Goal: Find specific page/section

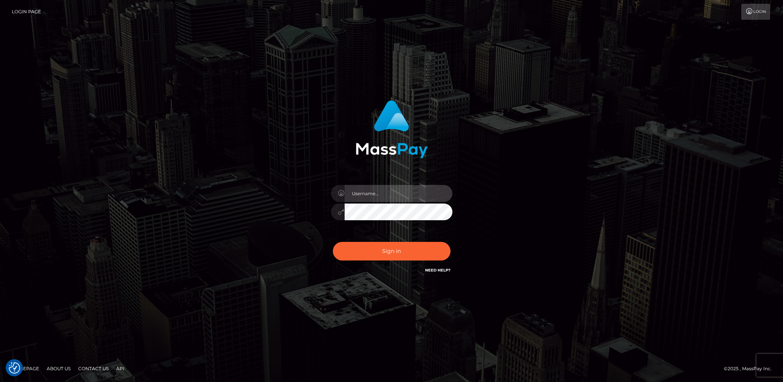
click at [380, 187] on input "text" at bounding box center [398, 193] width 108 height 17
type input "[DEMOGRAPHIC_DATA].v"
click at [382, 252] on button "Sign in" at bounding box center [392, 251] width 118 height 19
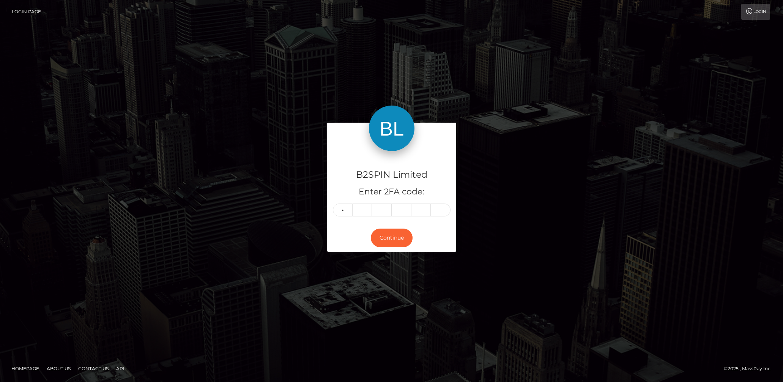
type input "8"
type input "7"
type input "0"
type input "2"
type input "0"
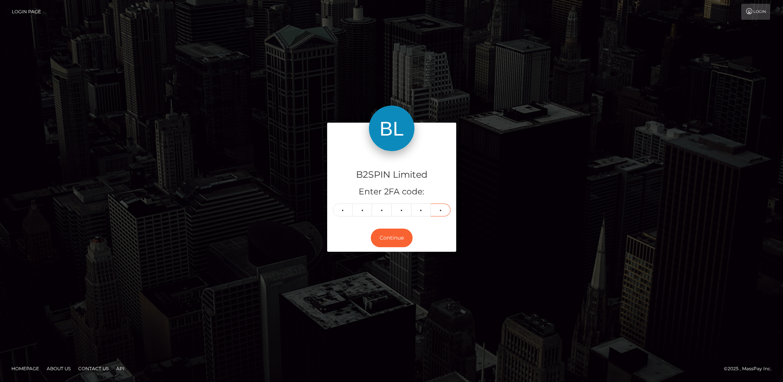
type input "7"
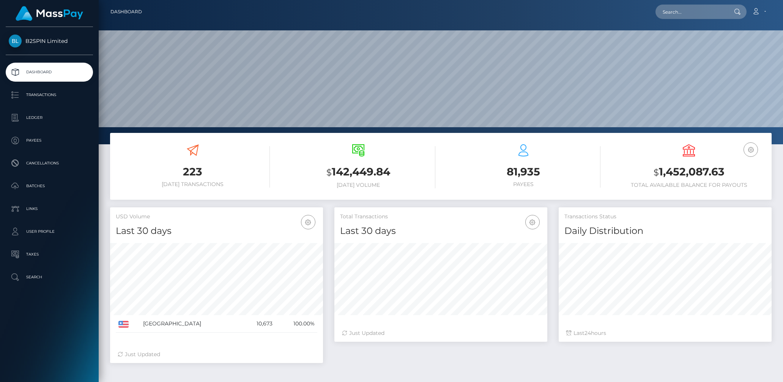
scroll to position [134, 213]
click at [684, 14] on input "text" at bounding box center [690, 12] width 71 height 14
paste input "1757278717"
type input "1757278717"
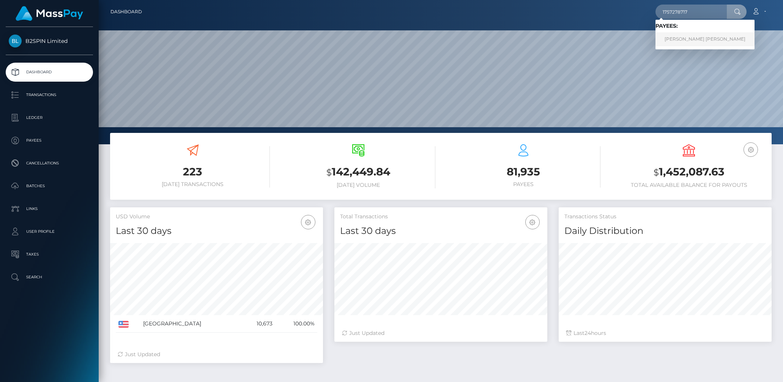
click at [674, 43] on link "VALERIE HONG NGUYEN" at bounding box center [704, 39] width 99 height 14
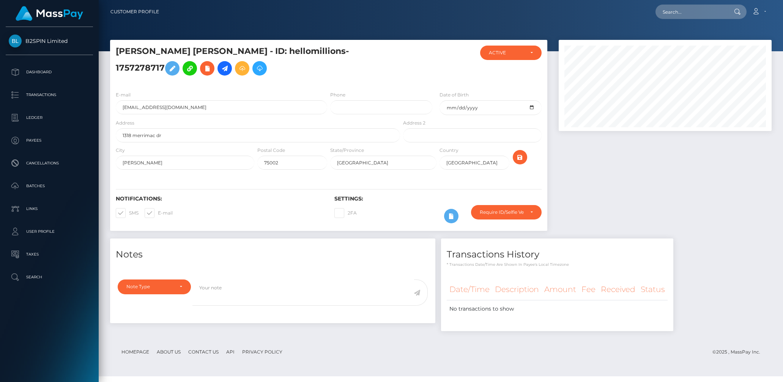
scroll to position [5, 0]
click at [691, 10] on input "text" at bounding box center [690, 12] width 71 height 14
paste input "1728089292"
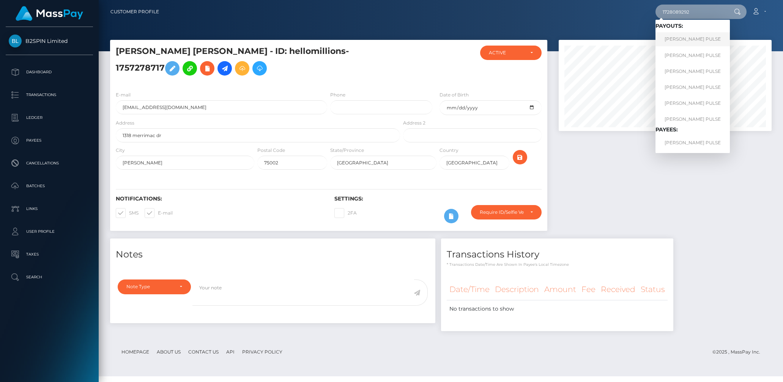
type input "1728089292"
click at [688, 32] on link "YANG RUAN PULSE" at bounding box center [692, 39] width 74 height 14
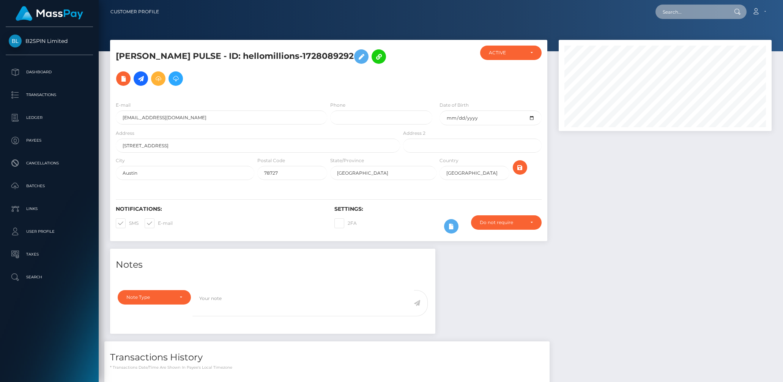
click at [676, 14] on input "text" at bounding box center [690, 12] width 71 height 14
paste input "7e36b236-9c58-4c95-bd50-a6446087b764"
click at [702, 12] on input "7e36b236-9c58-4c95-bd50-a6446087b764" at bounding box center [690, 12] width 71 height 14
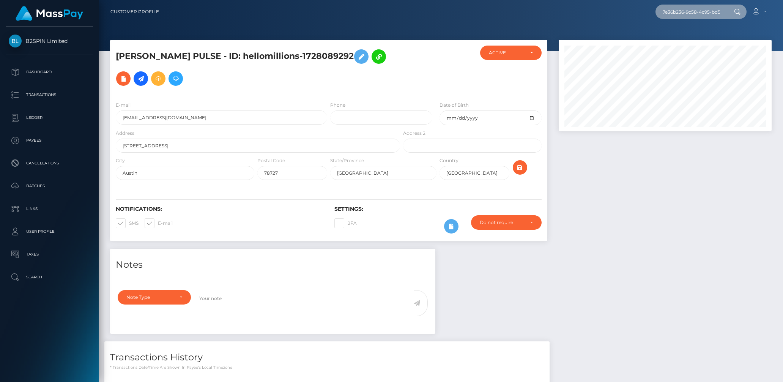
paste input "dc64d4d3-0155-4b11-b1f4-9448405736ab"
type input "dc64d4d3-0155-4b11-b1f4-9448405736ab"
